Goal: Find specific page/section: Find specific page/section

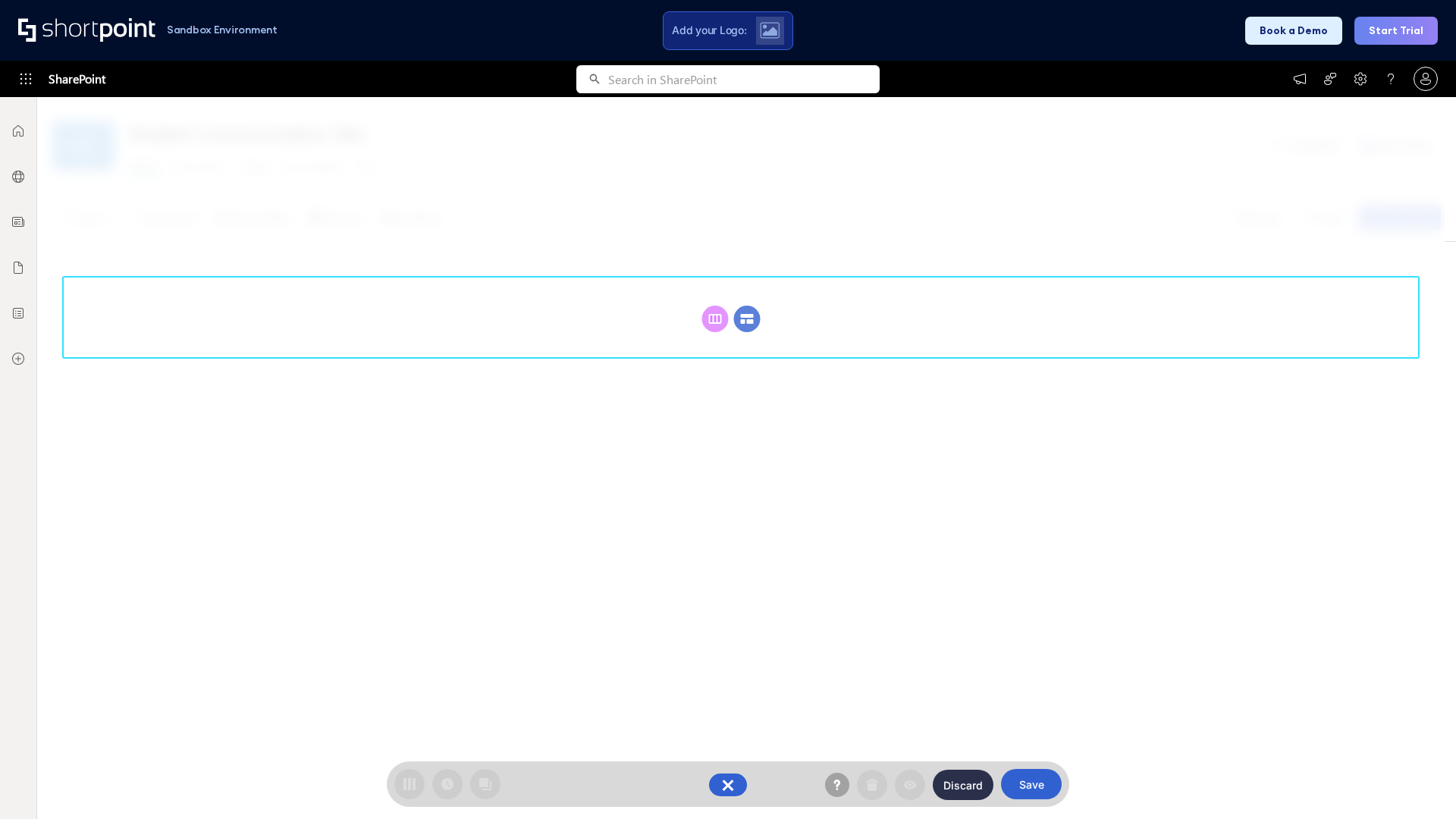
click at [747, 319] on circle at bounding box center [747, 319] width 27 height 27
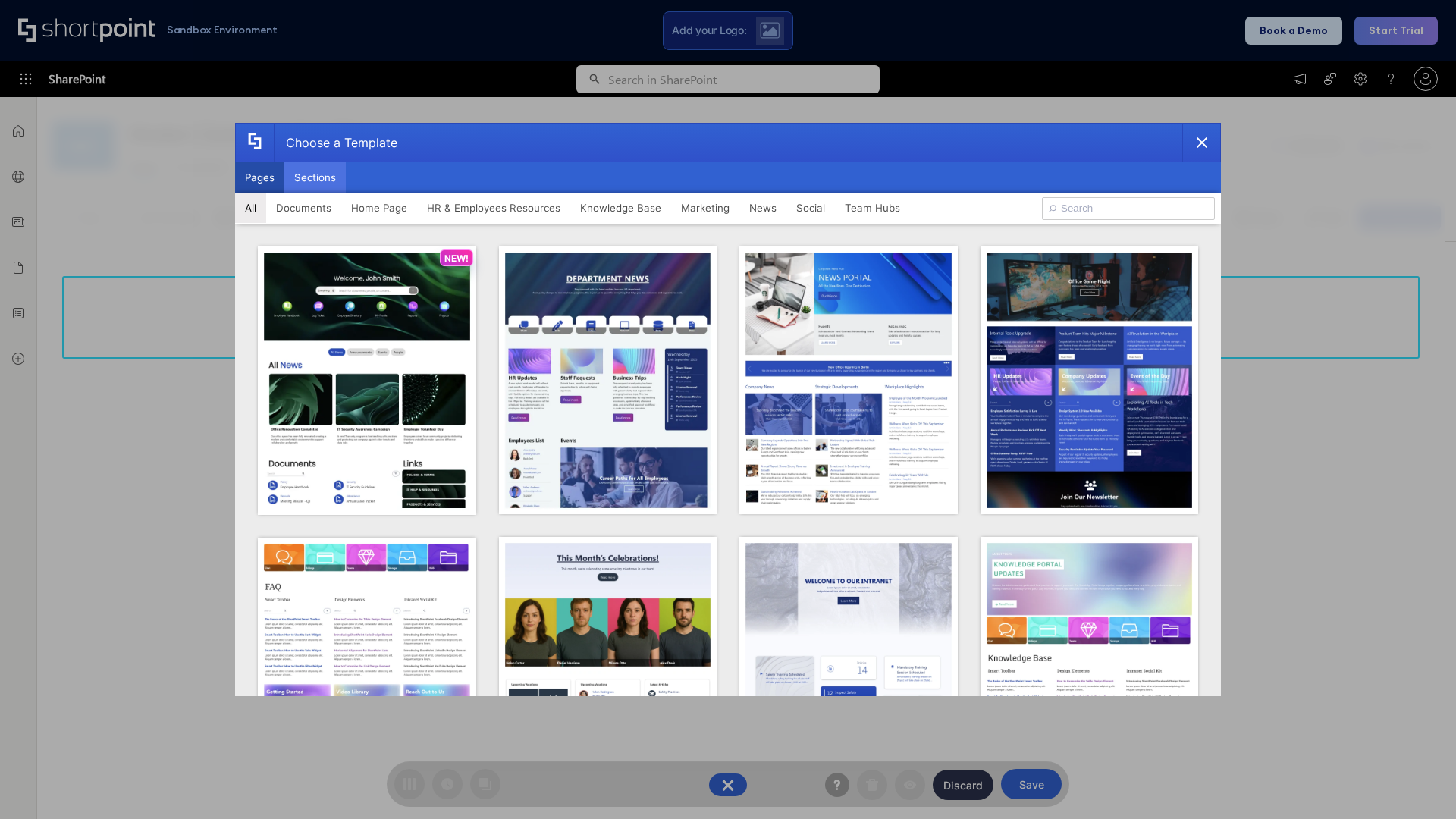
click at [315, 178] on button "Sections" at bounding box center [315, 178] width 62 height 31
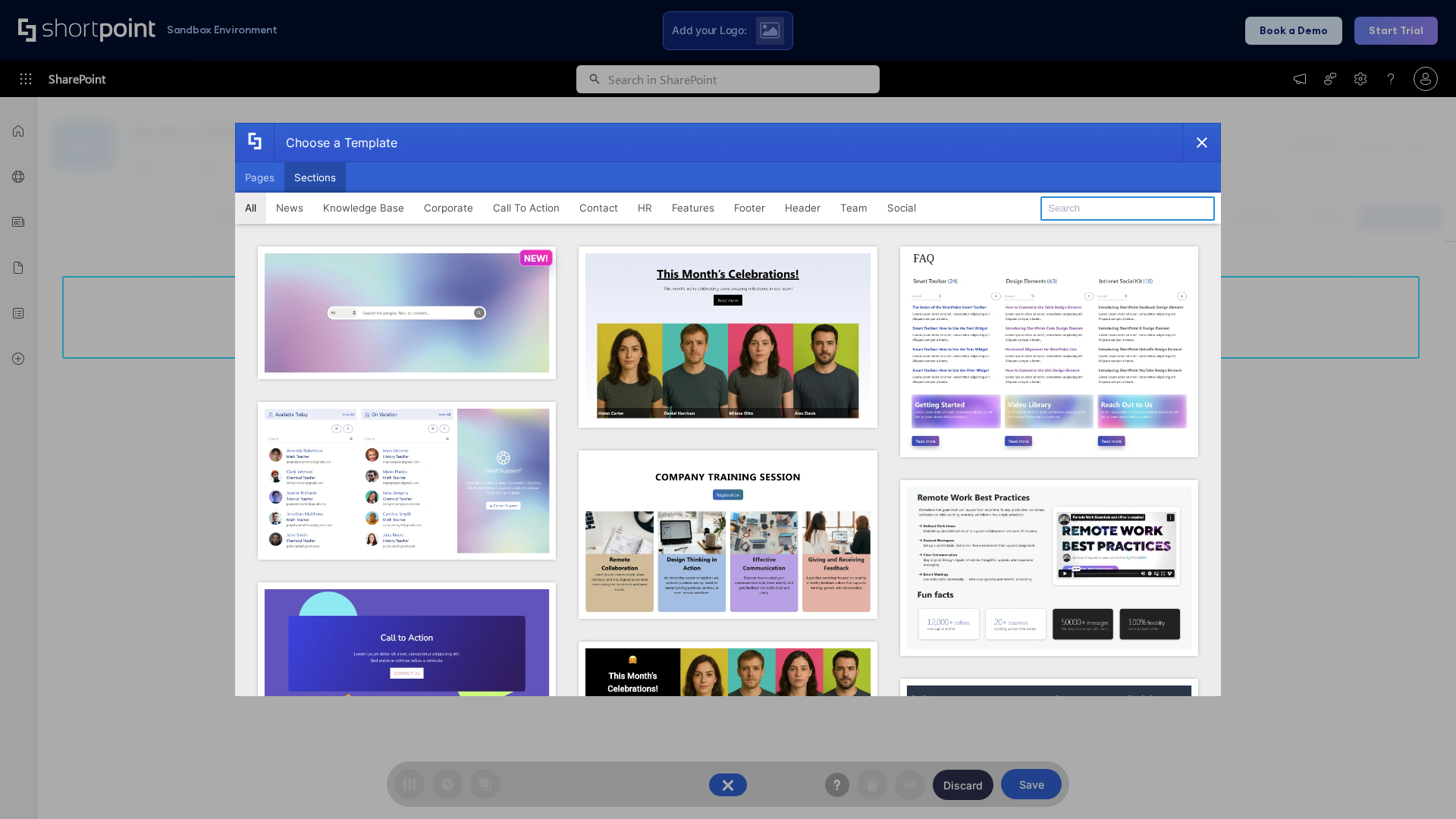
type input "Features Kit 6"
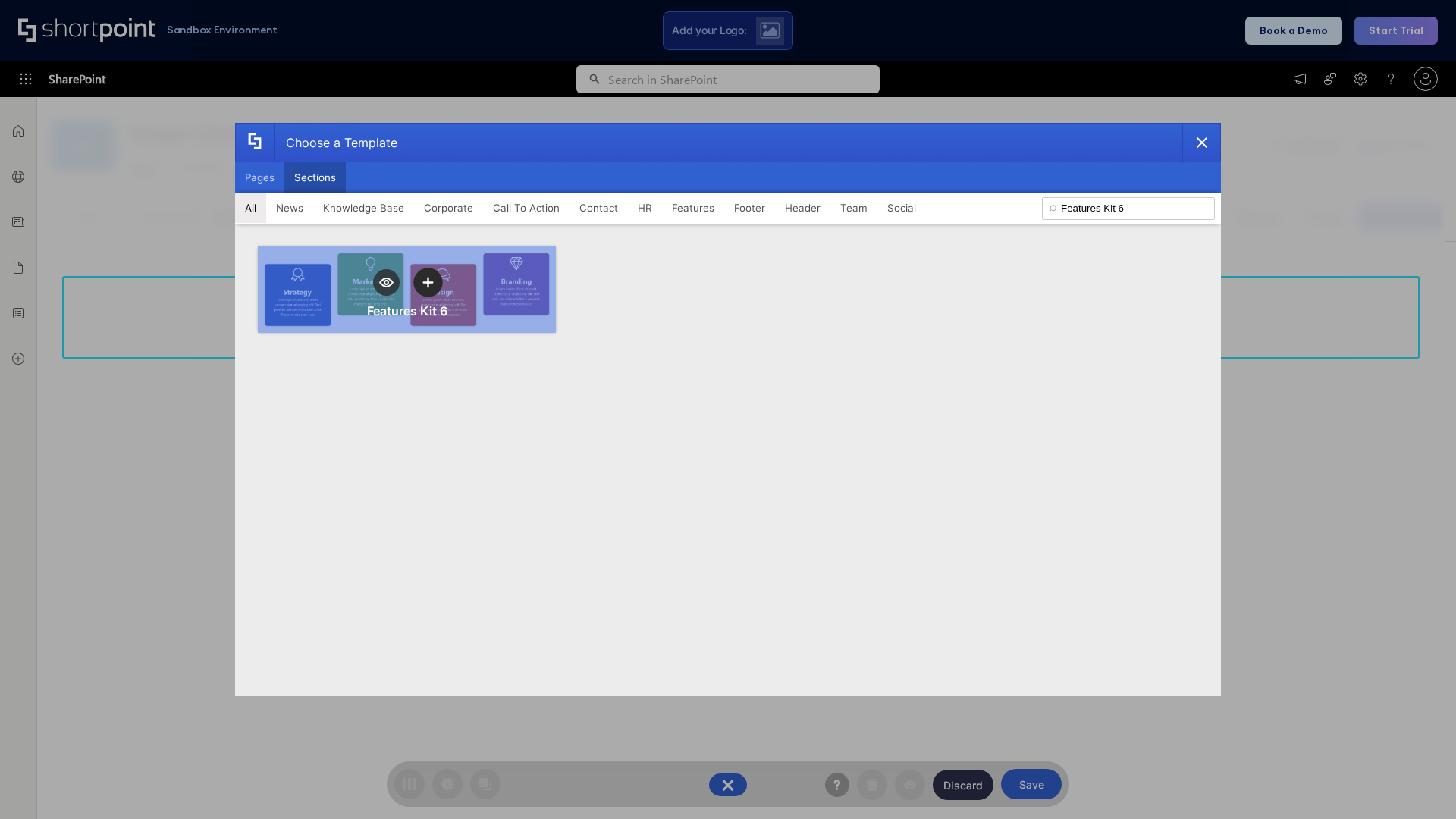
click at [428, 282] on icon "template selector" at bounding box center [428, 282] width 11 height 11
